Goal: Task Accomplishment & Management: Use online tool/utility

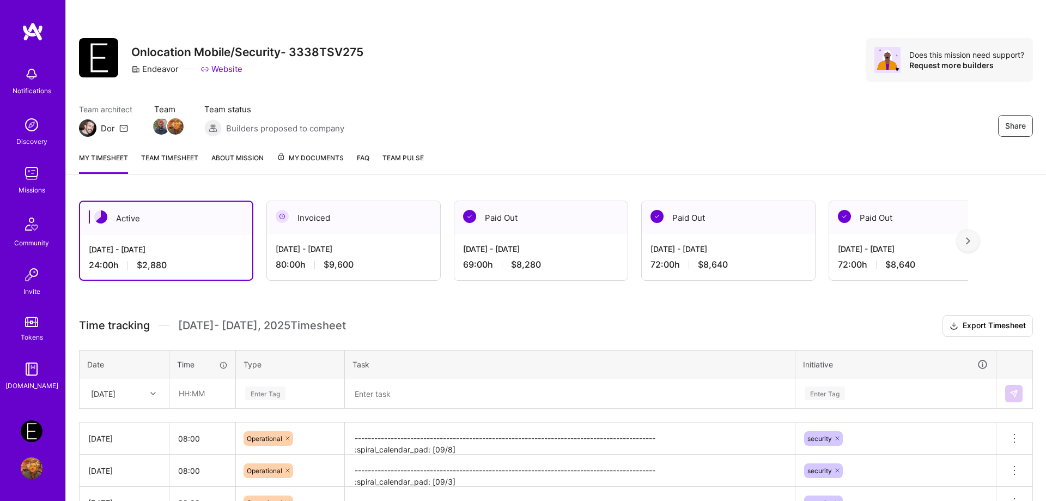
scroll to position [101, 0]
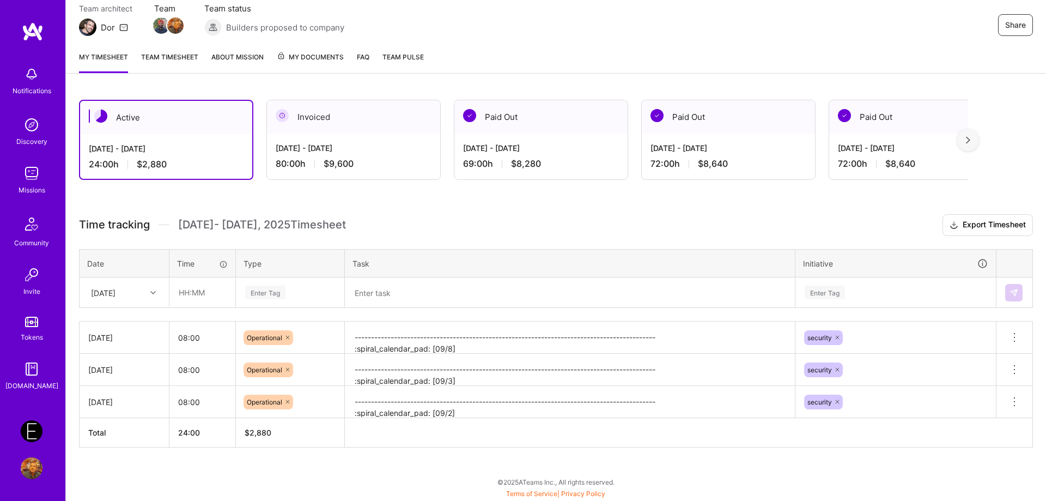
click at [116, 296] on div "[DATE]" at bounding box center [103, 292] width 25 height 11
click at [128, 465] on div "[DATE]" at bounding box center [124, 462] width 88 height 20
click at [199, 301] on input "text" at bounding box center [202, 292] width 65 height 29
type input "08:00"
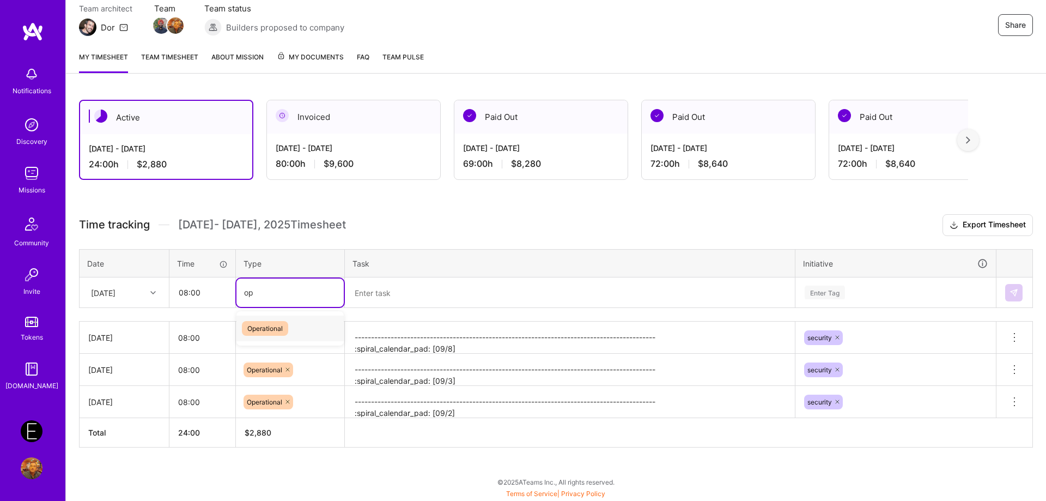
type input "op"
type input "oper"
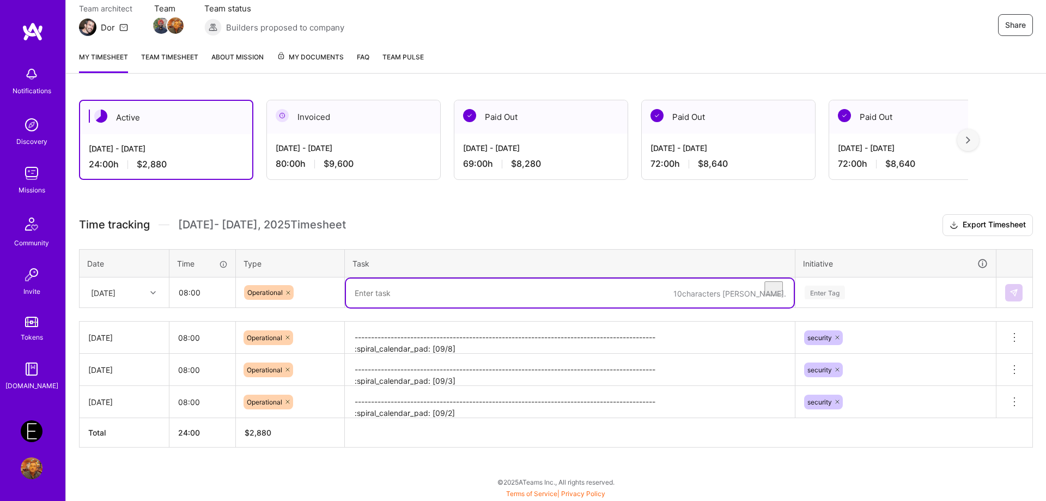
paste textarea "-------------------------------------------------------------------------------…"
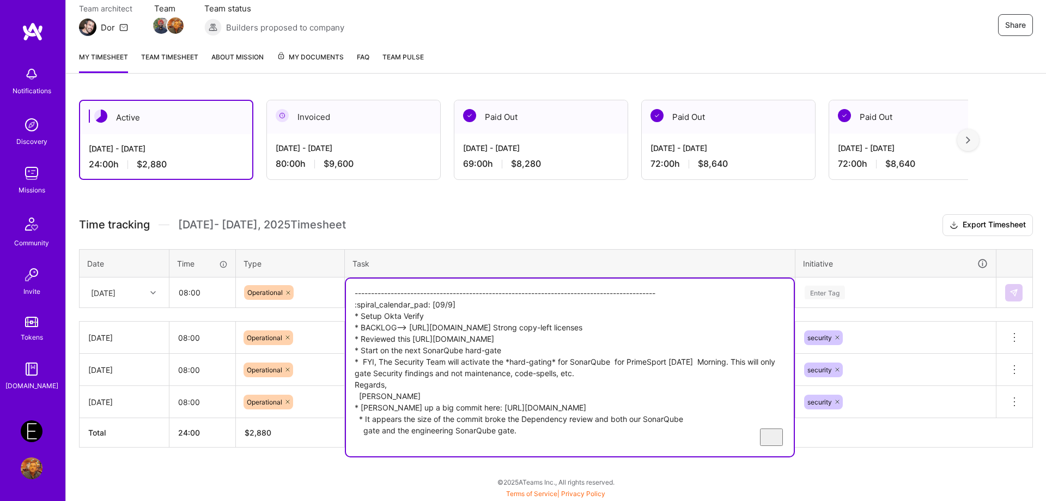
type textarea "-------------------------------------------------------------------------------…"
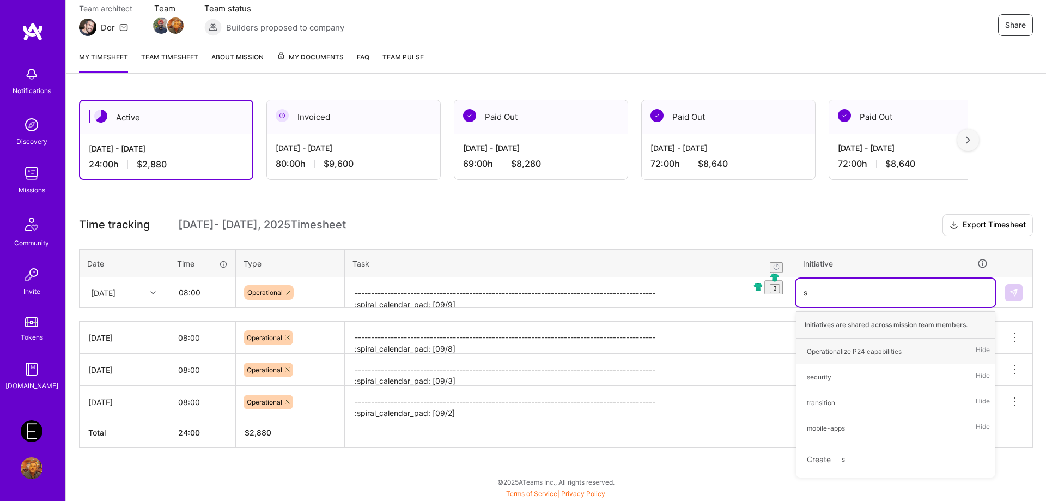
scroll to position [101, 0]
type input "security"
type input "securi"
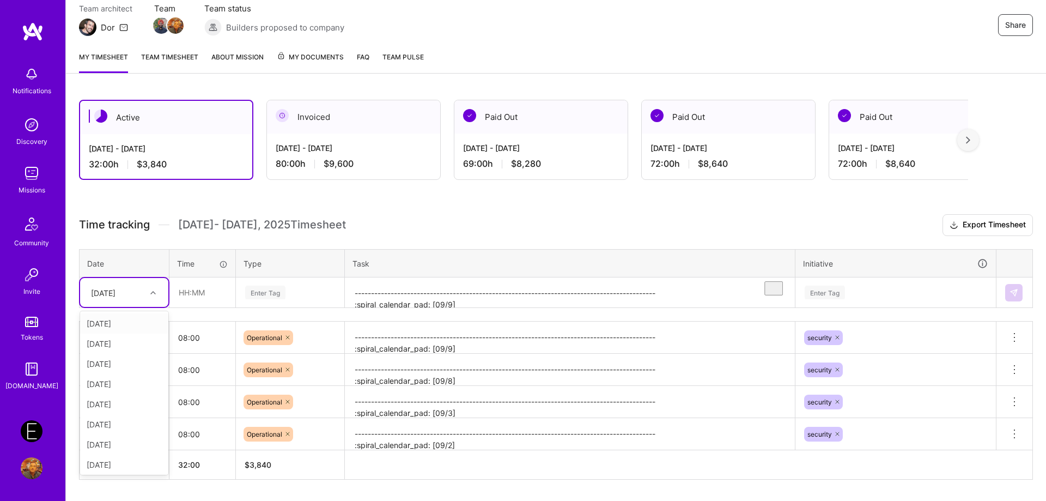
click at [154, 295] on div at bounding box center [154, 293] width 17 height 14
click at [117, 466] on div "[DATE]" at bounding box center [124, 462] width 88 height 20
click at [649, 211] on div "Active [DATE] - [DATE] 32:00 h $3,840 Invoiced [DATE] - [DATE] 80:00 h $9,600 P…" at bounding box center [556, 310] width 980 height 446
